Goal: Find specific page/section: Find specific page/section

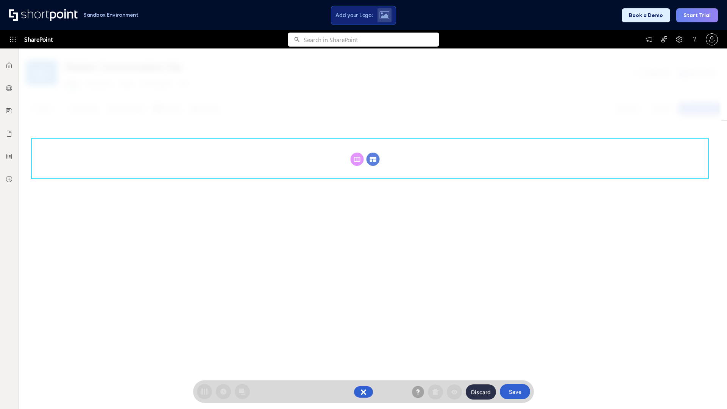
click at [373, 159] on circle at bounding box center [373, 159] width 13 height 13
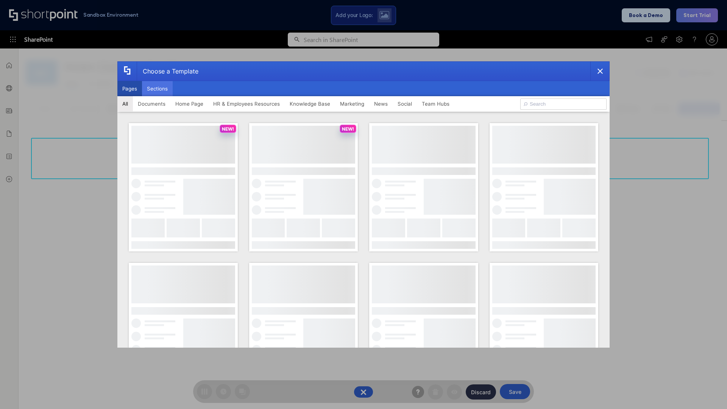
click at [157, 89] on button "Sections" at bounding box center [157, 88] width 31 height 15
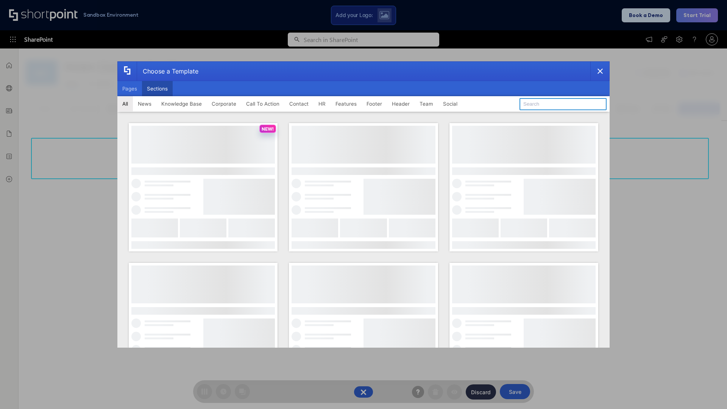
type input "Company News"
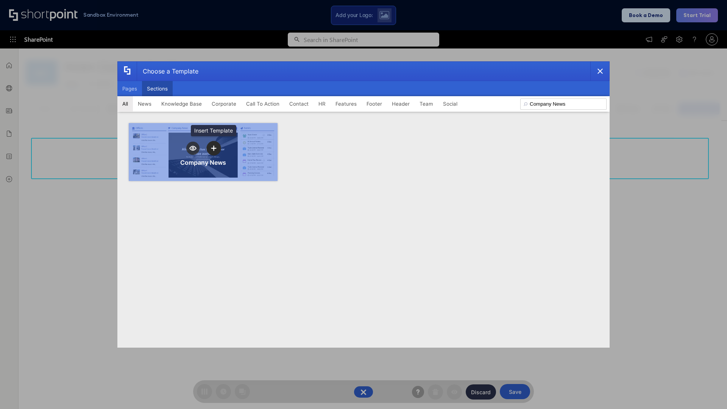
click at [214, 148] on icon "template selector" at bounding box center [213, 147] width 5 height 5
